Goal: Transaction & Acquisition: Purchase product/service

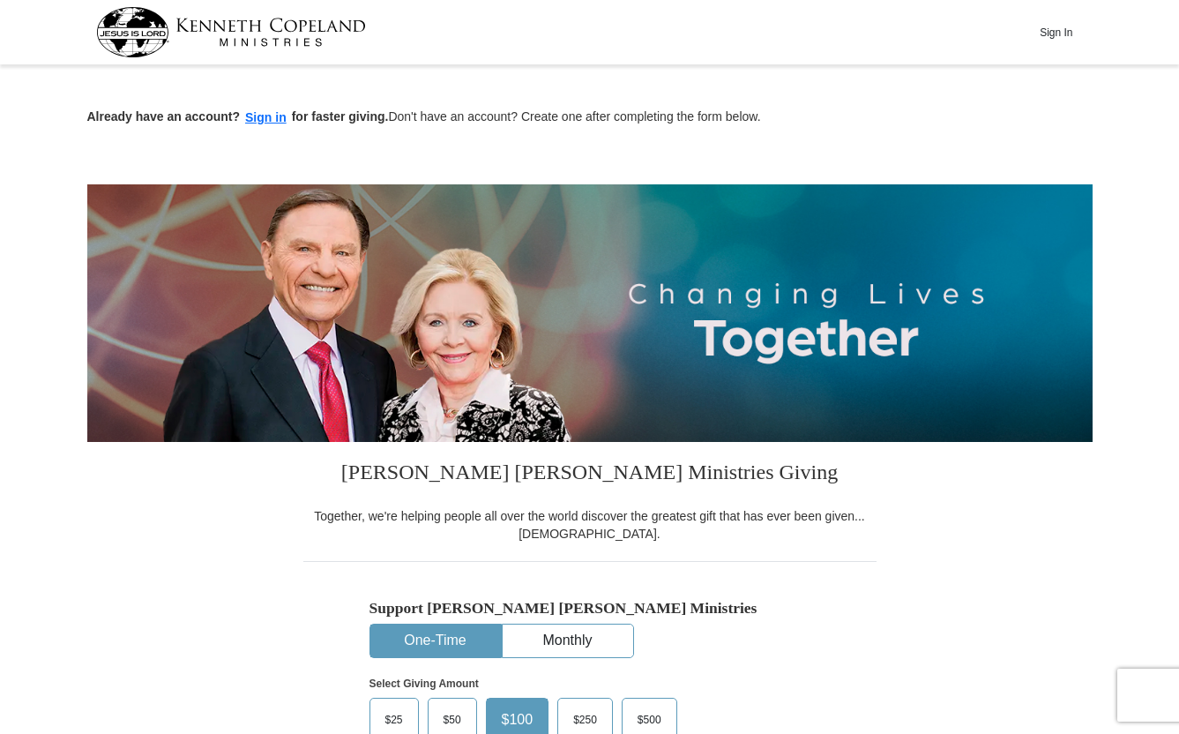
scroll to position [335, 0]
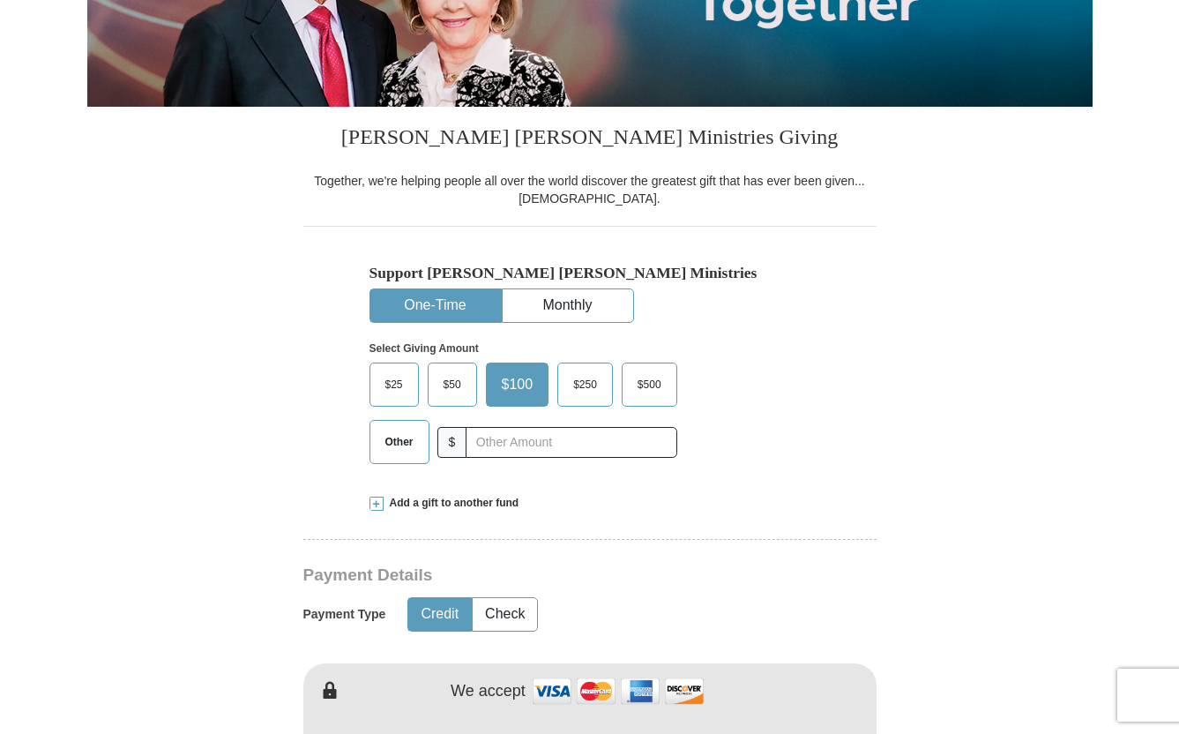
click at [590, 381] on span "$250" at bounding box center [584, 384] width 41 height 26
click at [0, 0] on input "$250" at bounding box center [0, 0] width 0 height 0
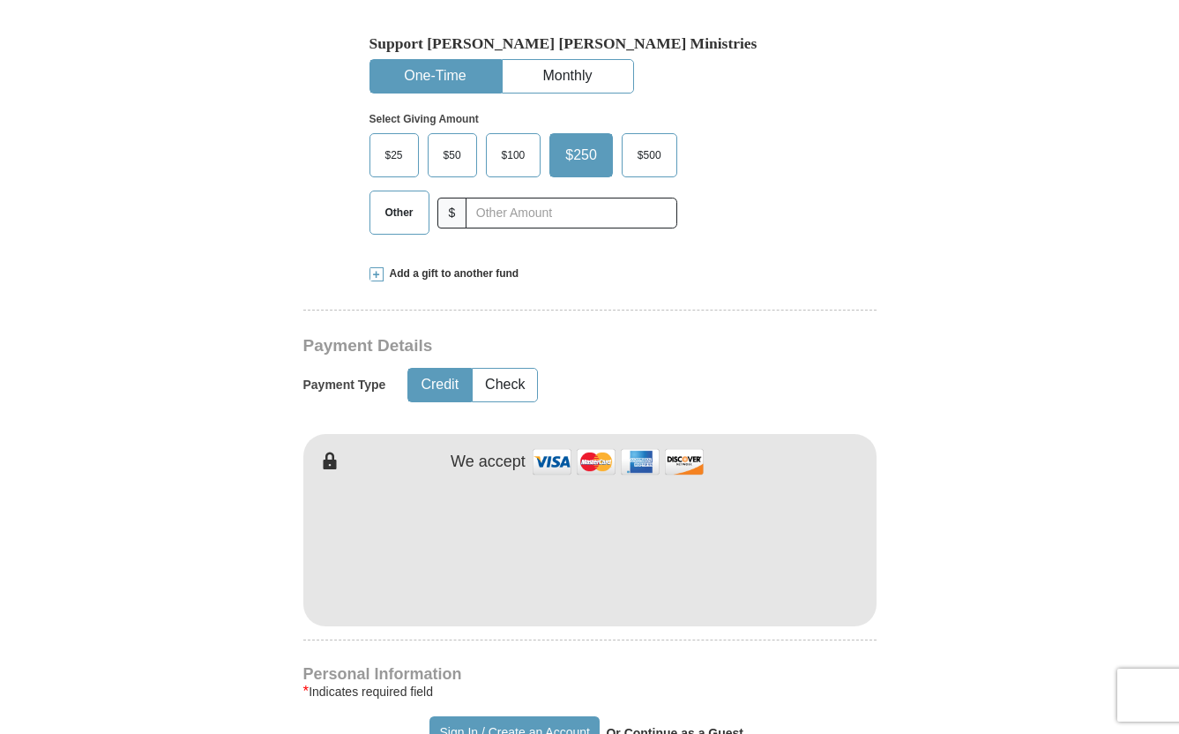
scroll to position [776, 0]
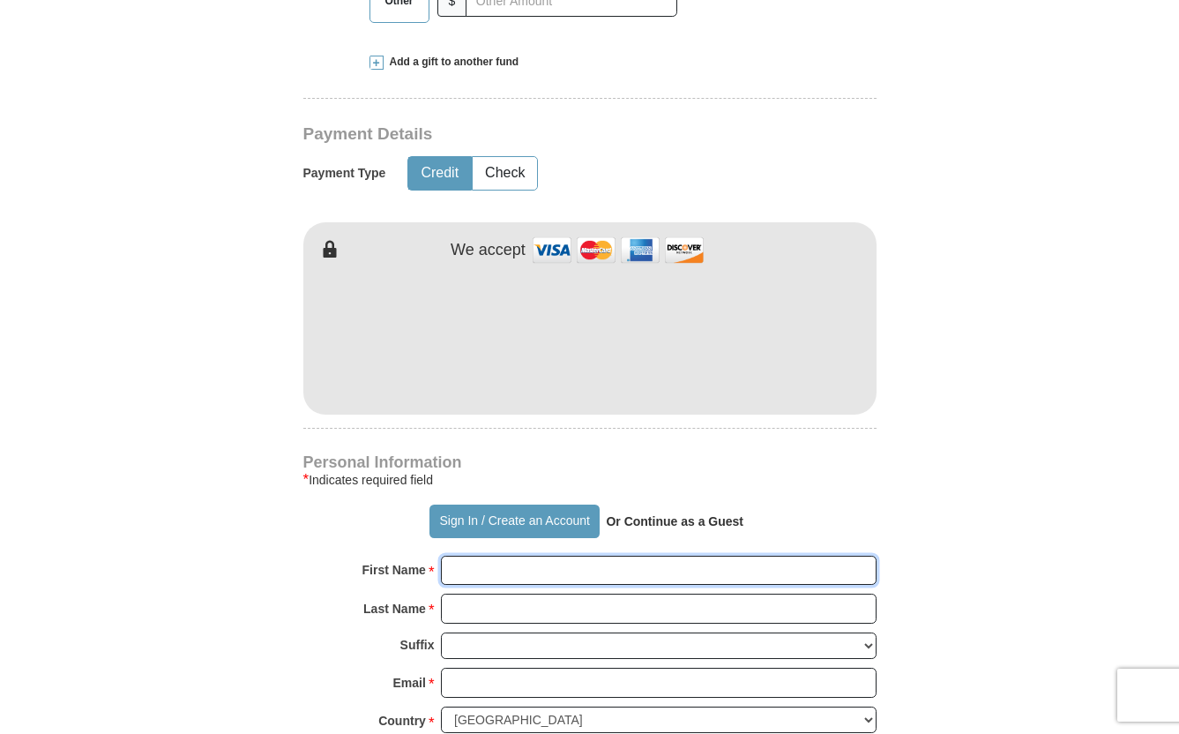
click at [473, 568] on input "First Name *" at bounding box center [659, 571] width 436 height 30
type input "[PERSON_NAME]"
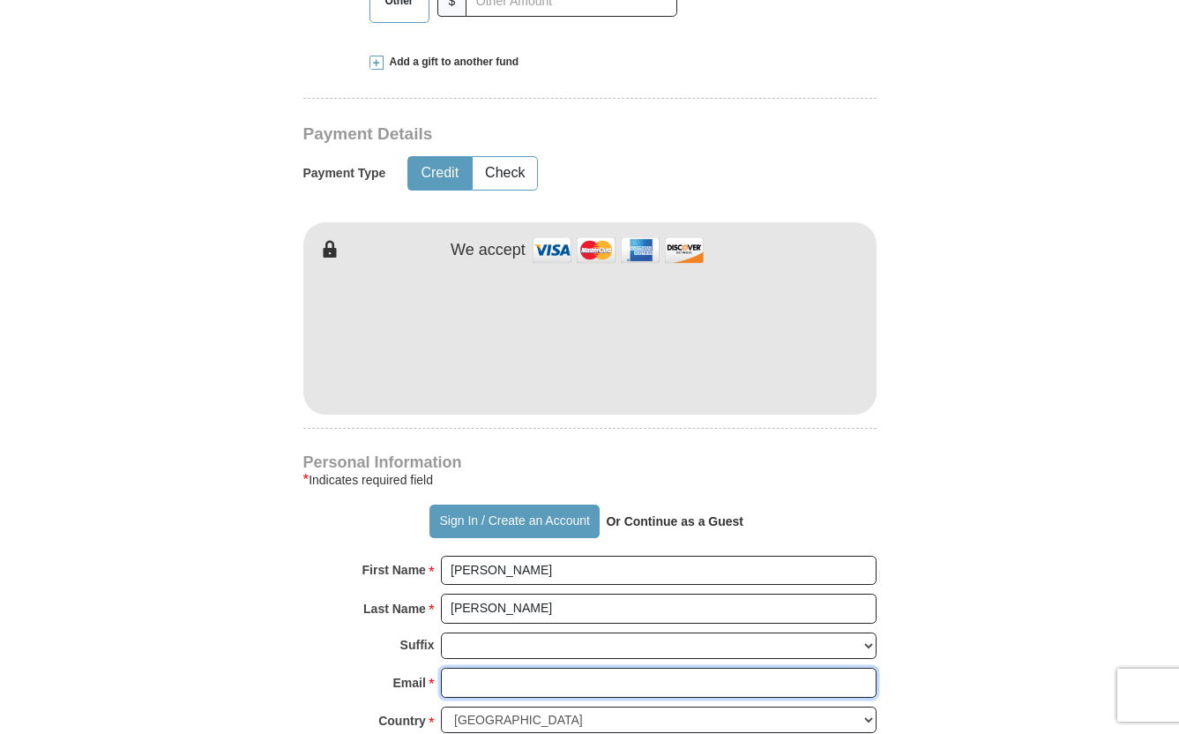
type input "[EMAIL_ADDRESS][DOMAIN_NAME]"
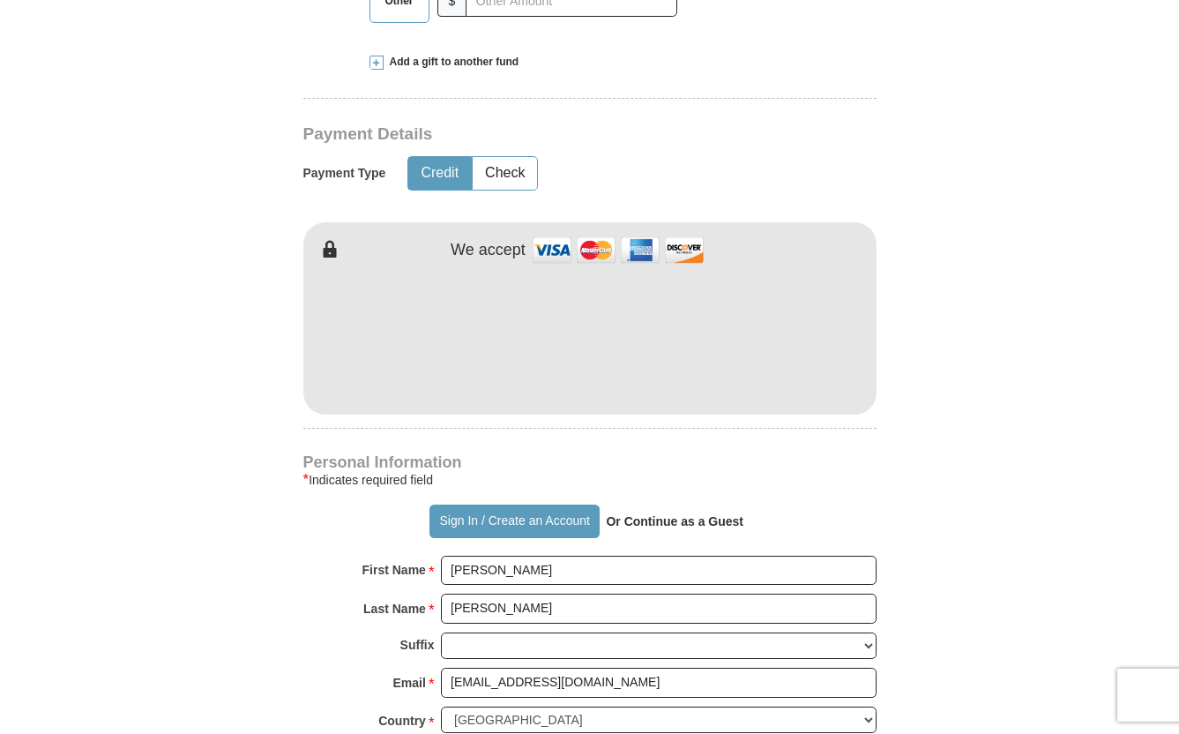
type input "PO Box 1794"
type input "Vashon"
select select "WA"
type input "98070"
type input "2066430262"
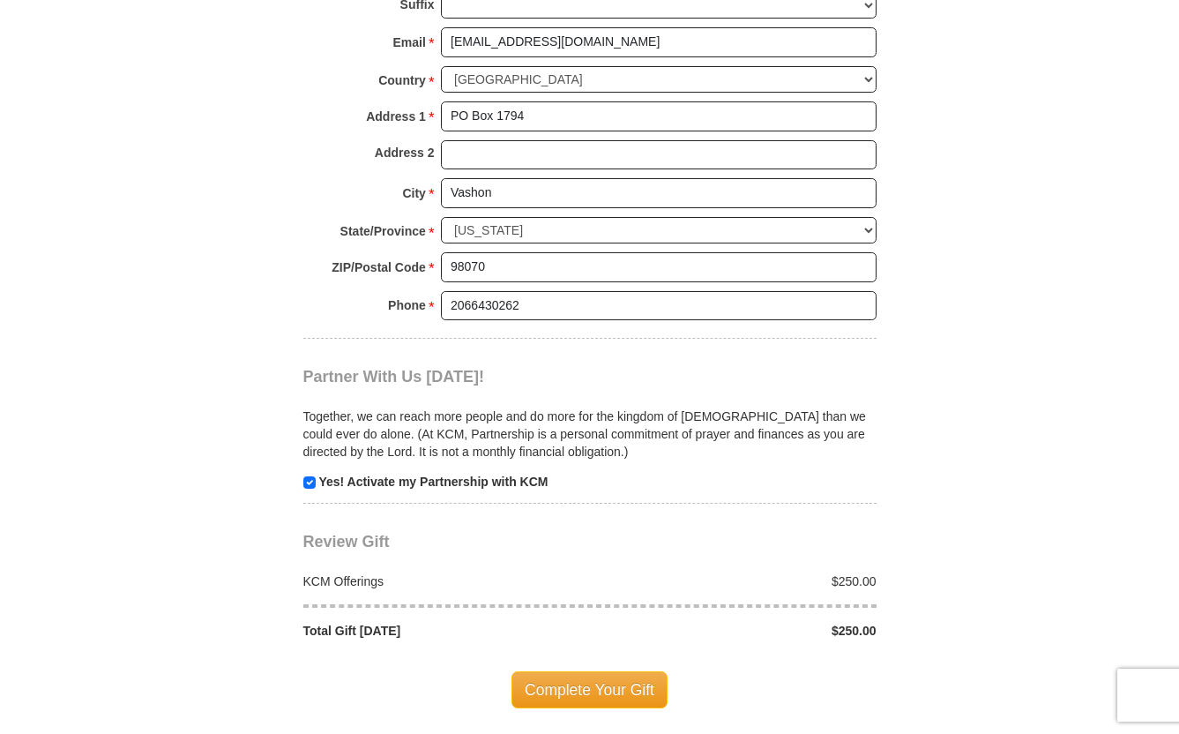
scroll to position [1464, 0]
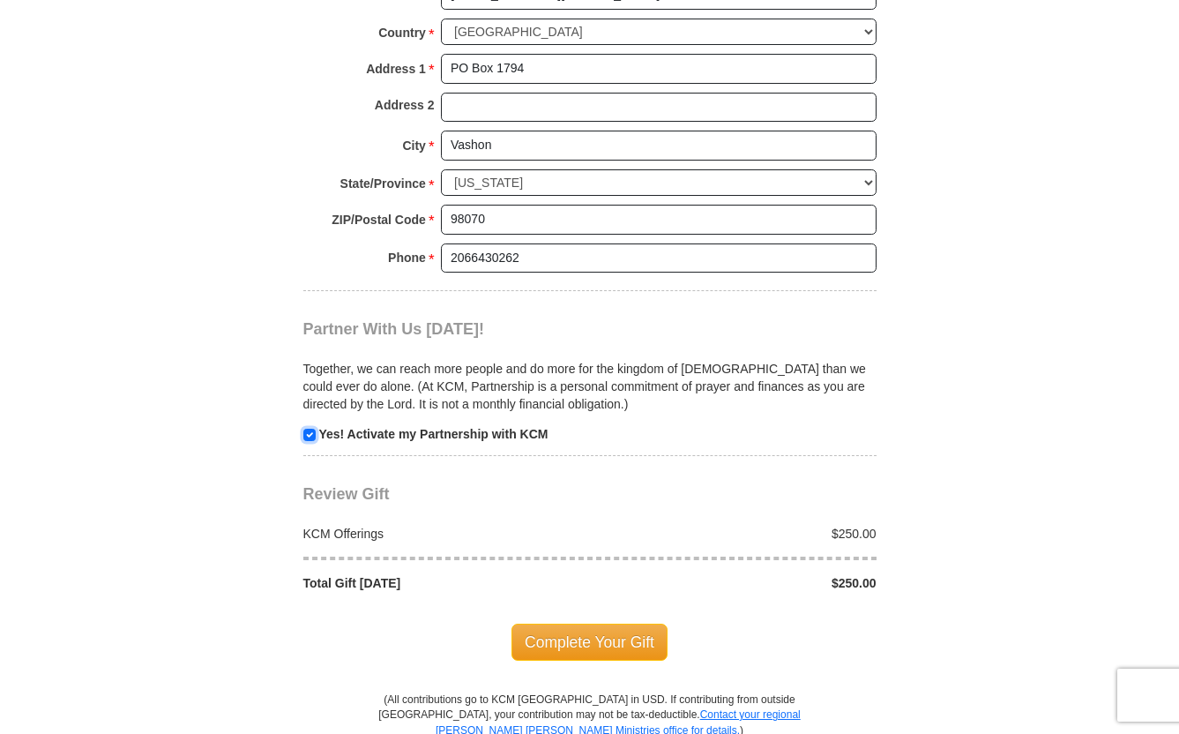
click at [313, 433] on input "checkbox" at bounding box center [309, 435] width 12 height 12
checkbox input "false"
click at [595, 642] on span "Complete Your Gift" at bounding box center [589, 641] width 156 height 37
